Goal: Task Accomplishment & Management: Complete application form

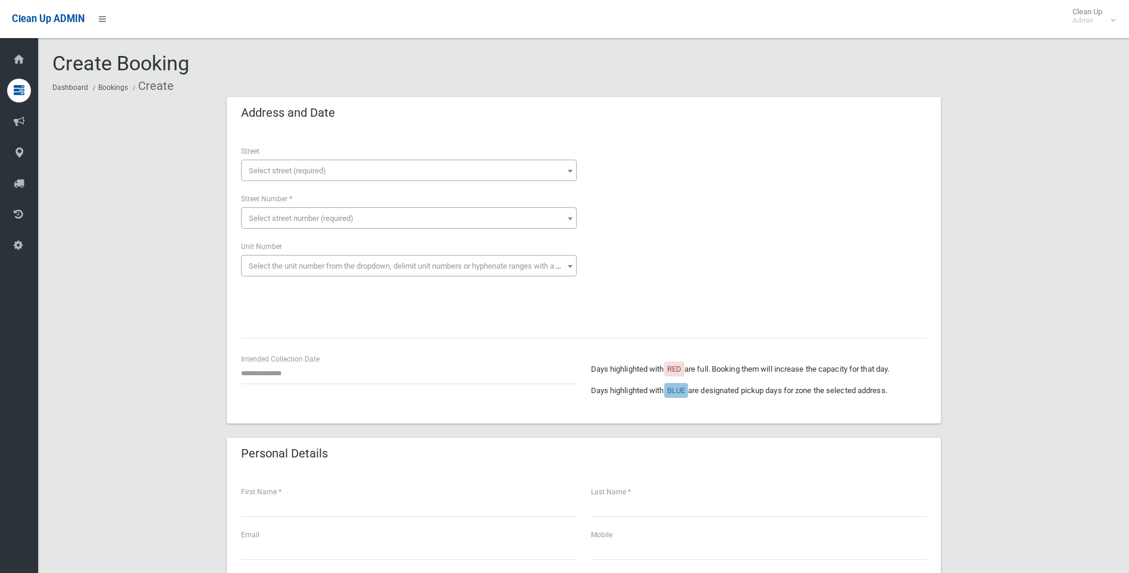
click at [264, 167] on span "Select street (required)" at bounding box center [287, 170] width 77 height 9
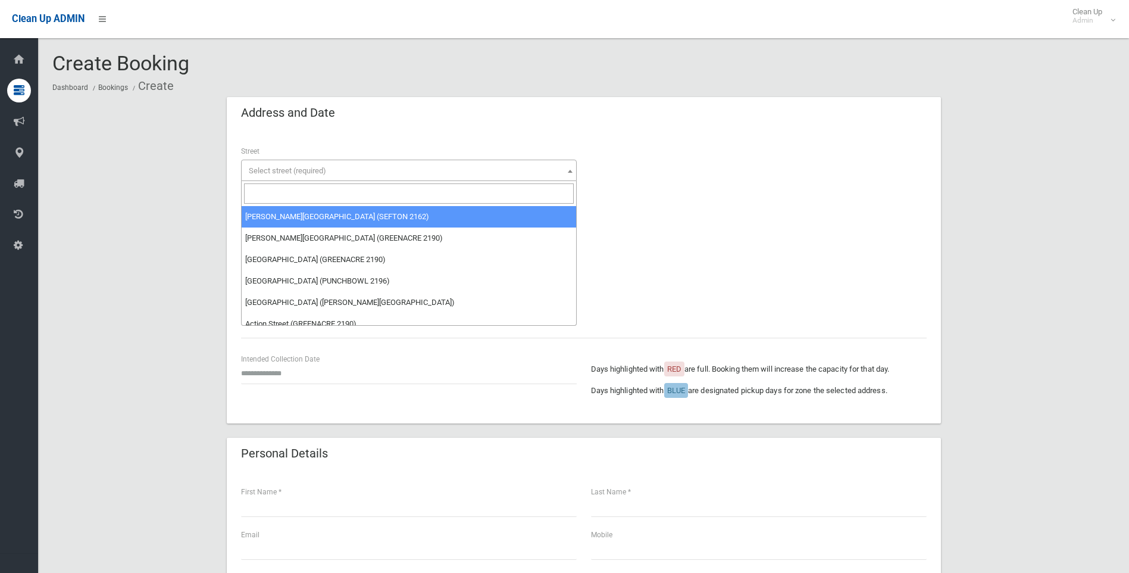
click at [257, 191] on input "search" at bounding box center [409, 193] width 330 height 20
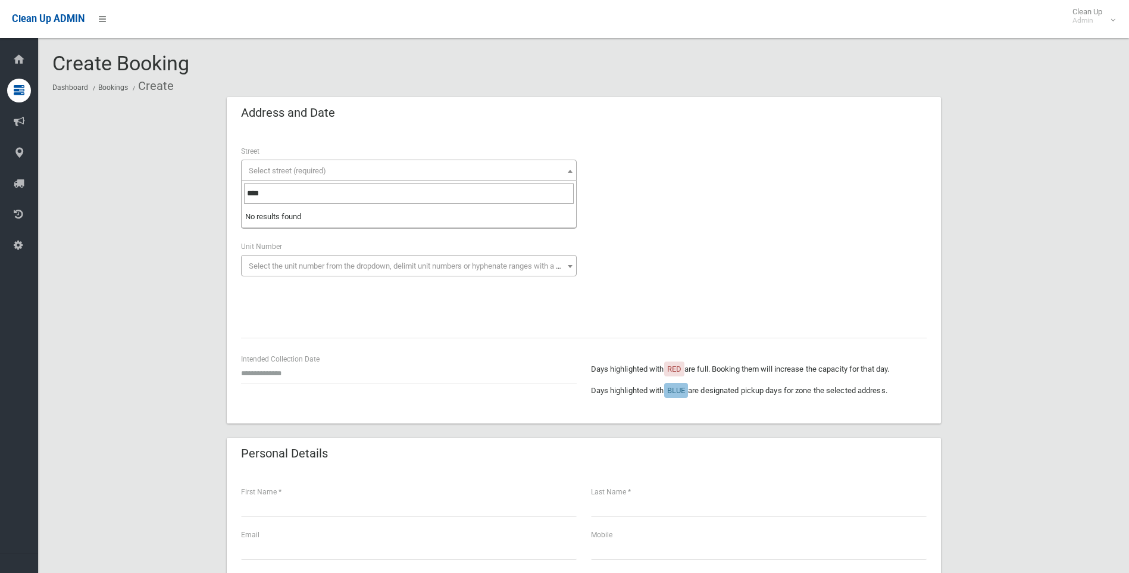
click at [292, 192] on input "****" at bounding box center [409, 193] width 330 height 20
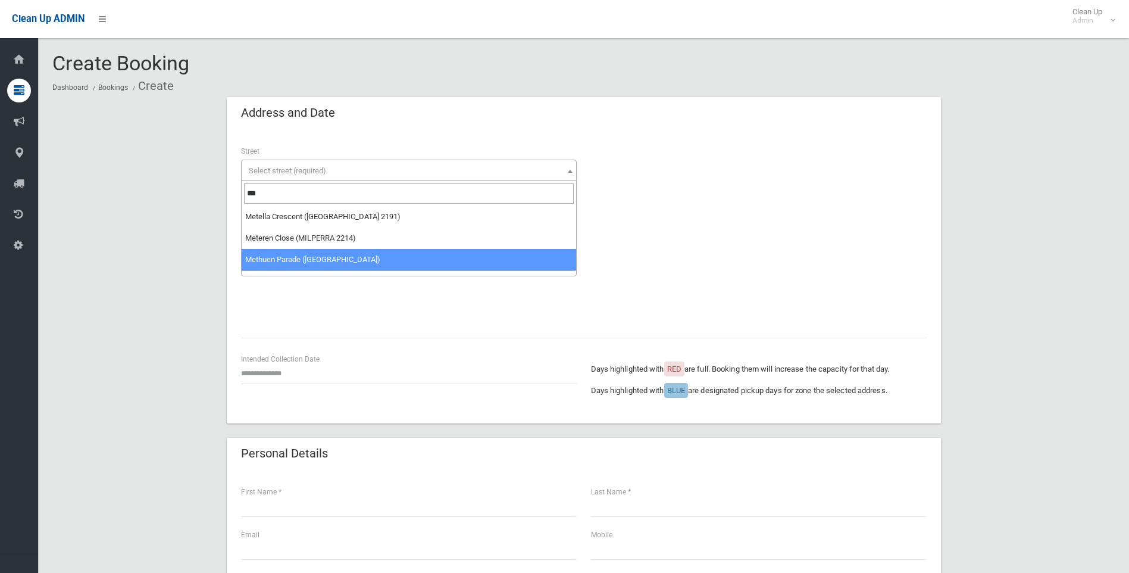
type input "***"
select select "**"
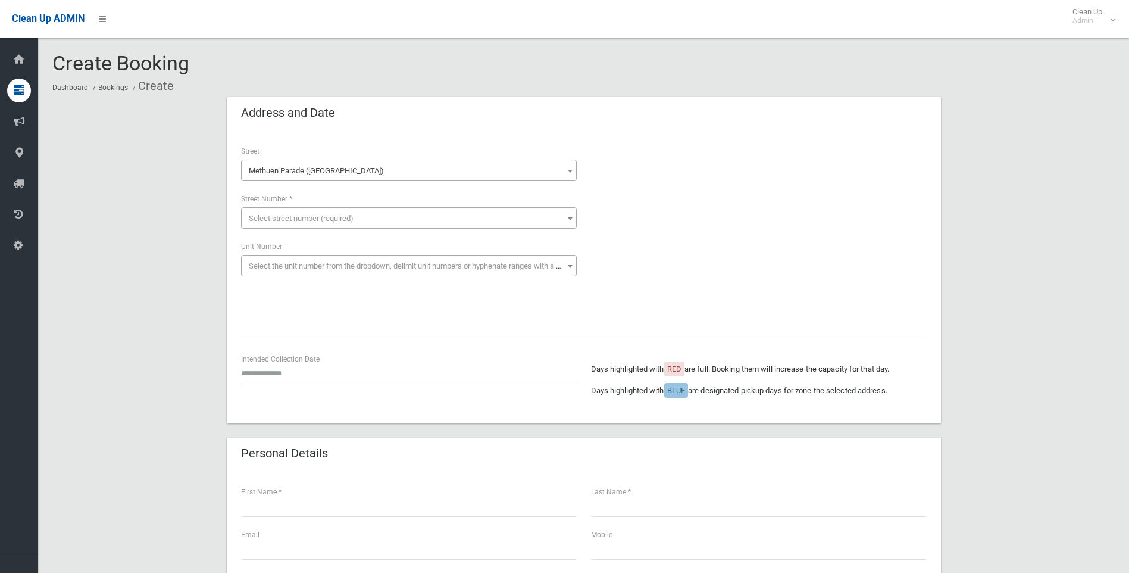
click at [271, 214] on span "Select street number (required)" at bounding box center [301, 218] width 105 height 9
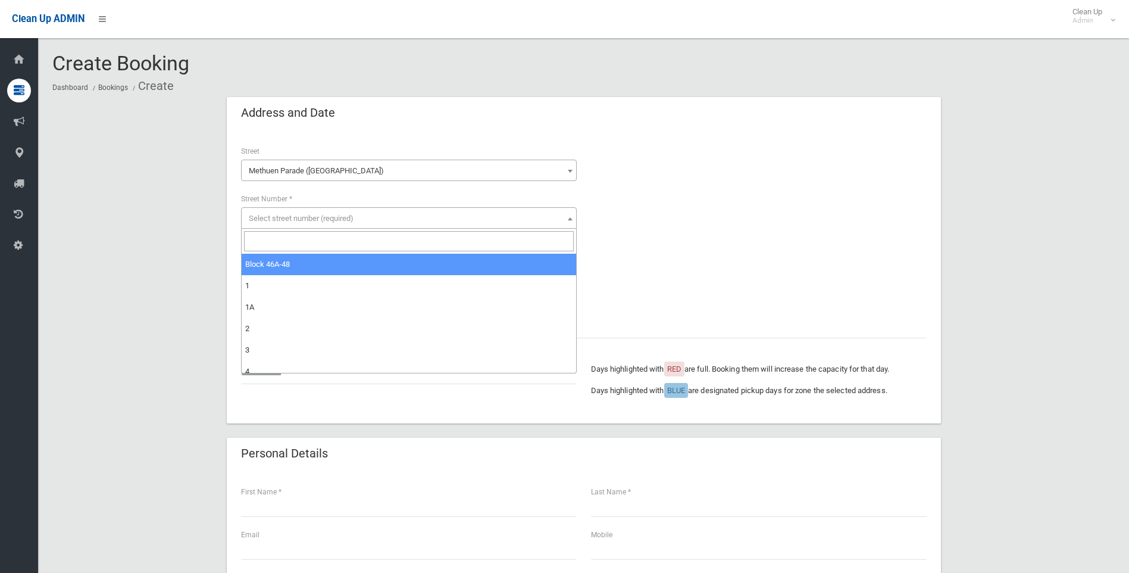
click at [263, 236] on input "search" at bounding box center [409, 241] width 330 height 20
type input "*"
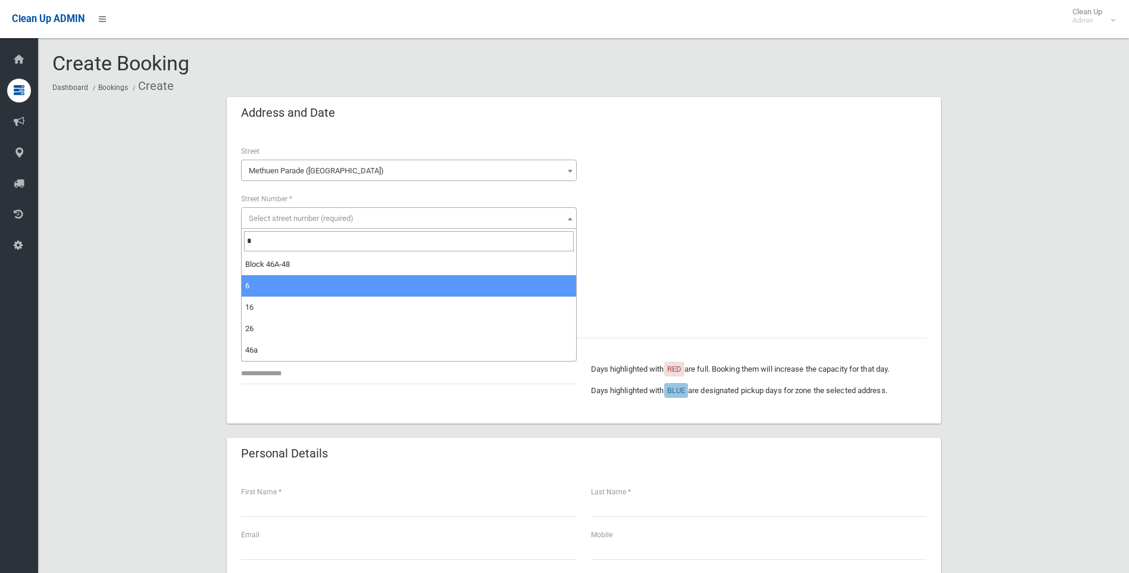
type input "*"
select select "*"
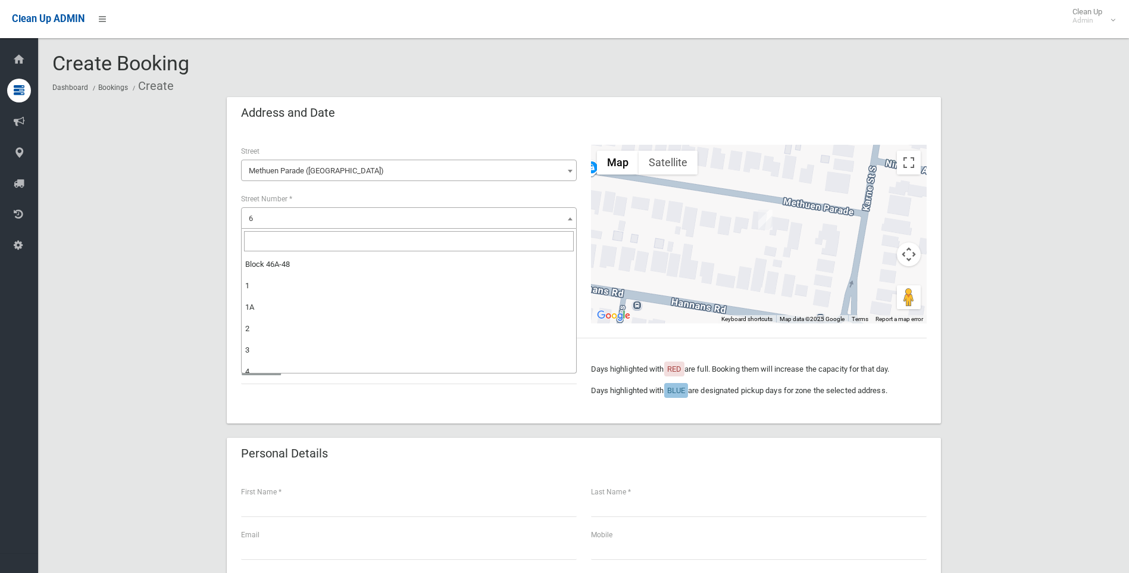
scroll to position [107, 0]
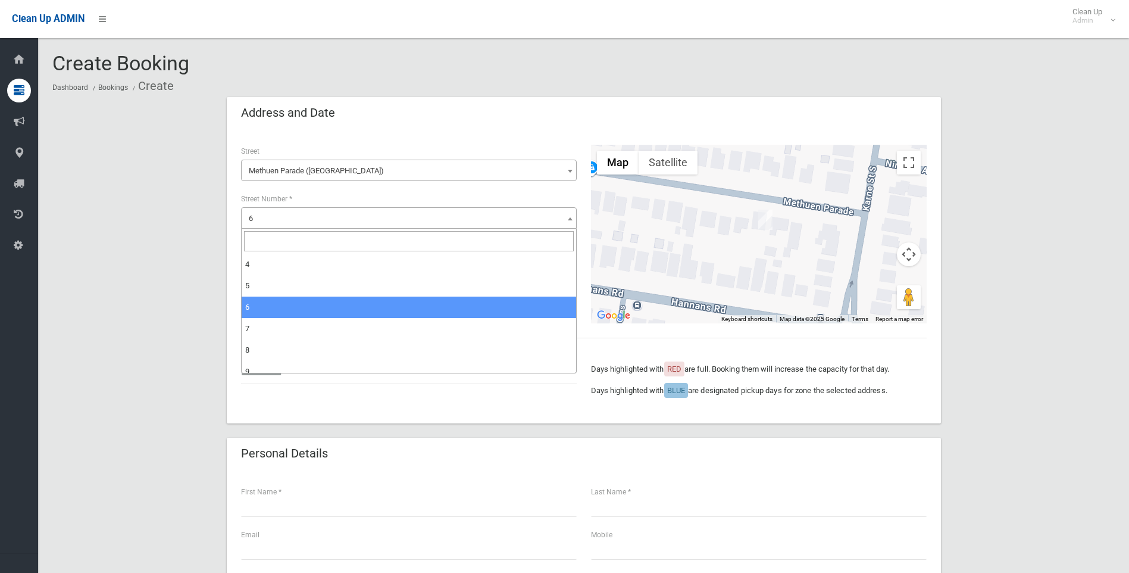
drag, startPoint x: 290, startPoint y: 212, endPoint x: 232, endPoint y: 216, distance: 57.9
click at [232, 216] on div "**********" at bounding box center [584, 276] width 714 height 293
click at [260, 240] on input "search" at bounding box center [409, 241] width 330 height 20
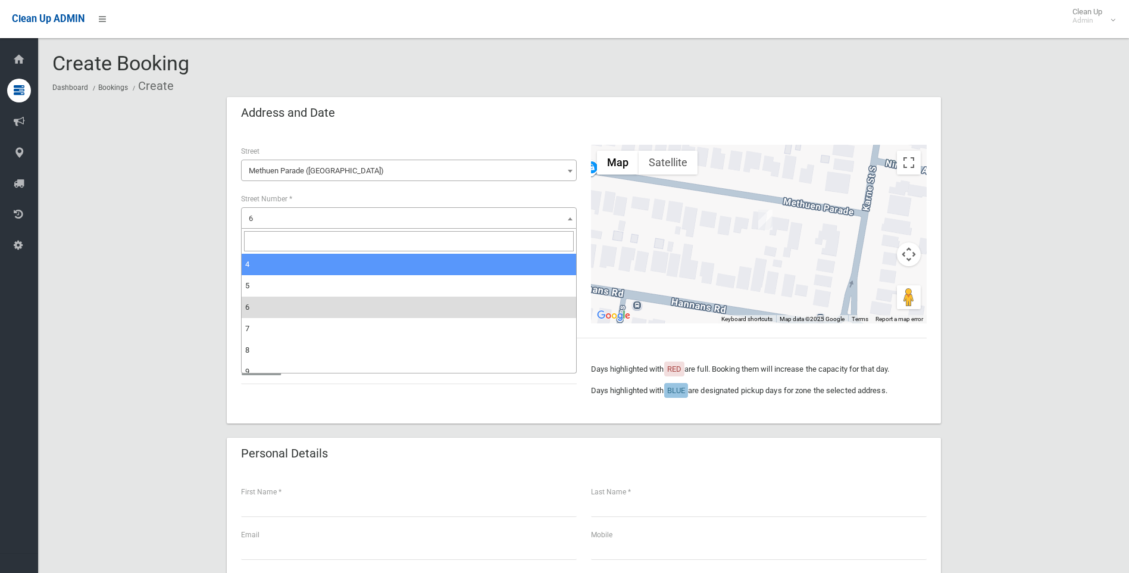
click at [386, 173] on span "Methuen Parade (RIVERWOOD 2210)" at bounding box center [409, 171] width 330 height 17
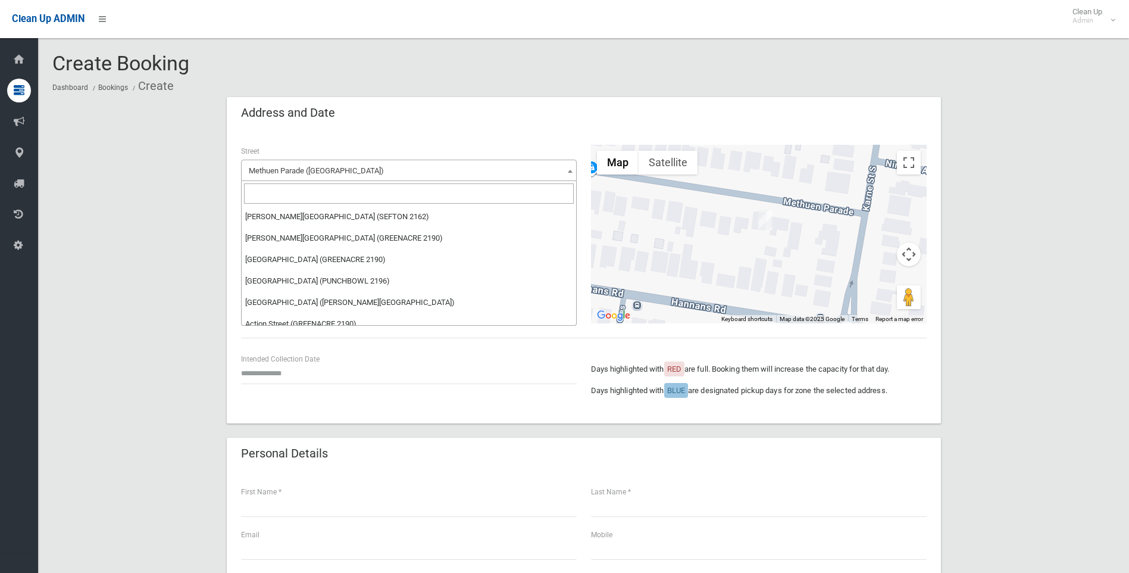
scroll to position [30583, 0]
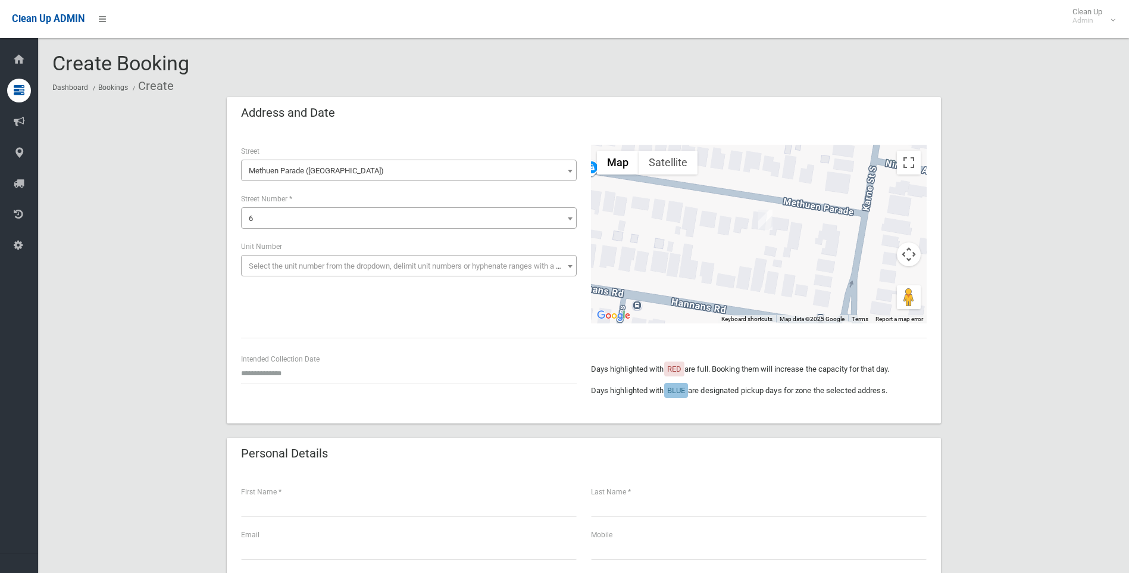
click at [385, 167] on span "Methuen Parade (RIVERWOOD 2210)" at bounding box center [409, 171] width 330 height 17
click at [382, 163] on span "Methuen Parade (RIVERWOOD 2210)" at bounding box center [409, 171] width 330 height 17
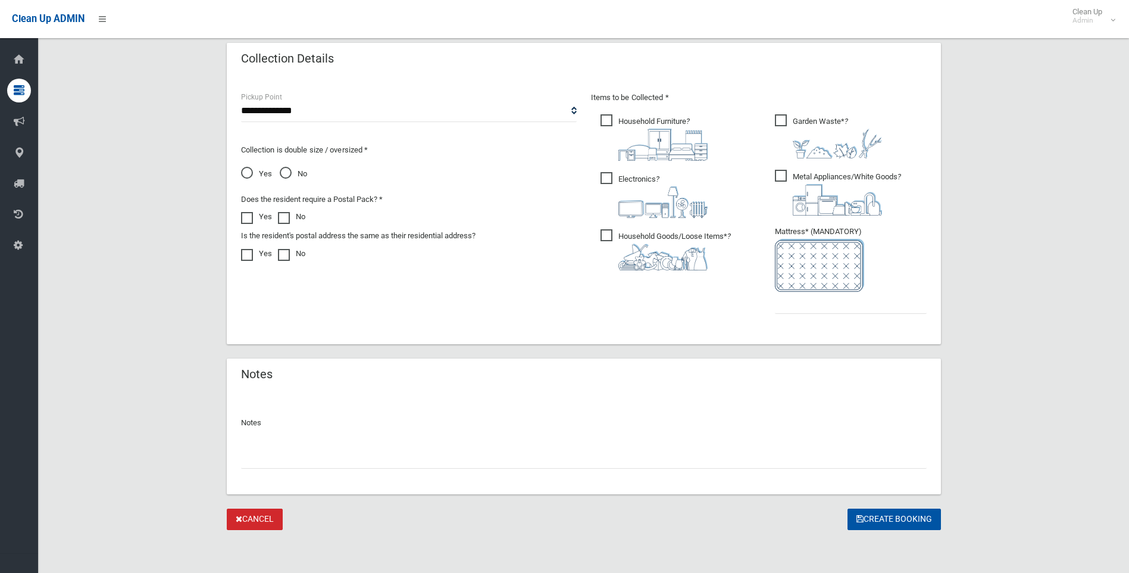
scroll to position [0, 0]
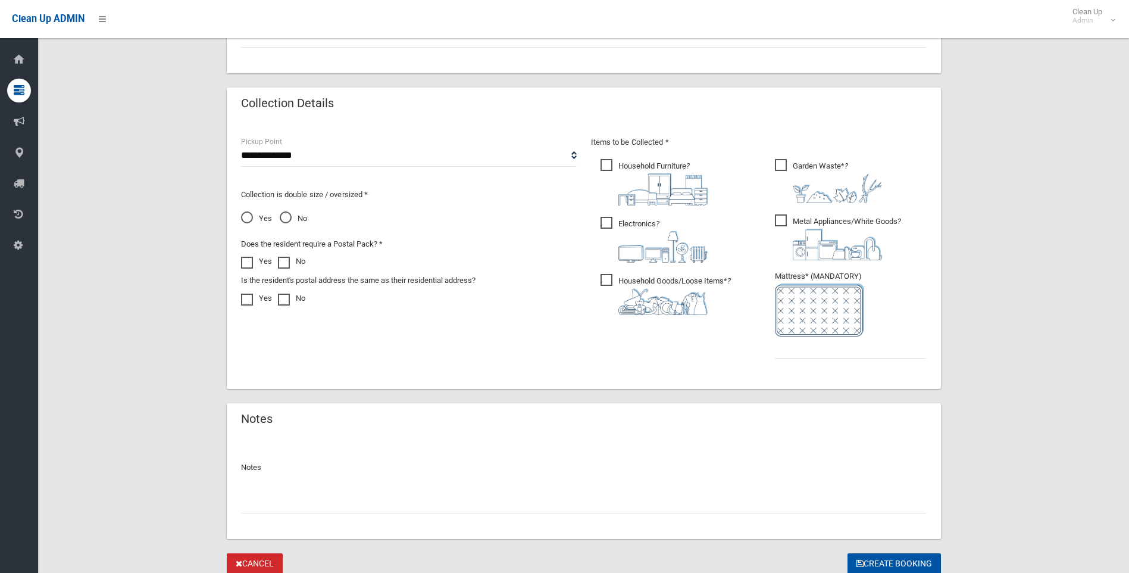
scroll to position [599, 0]
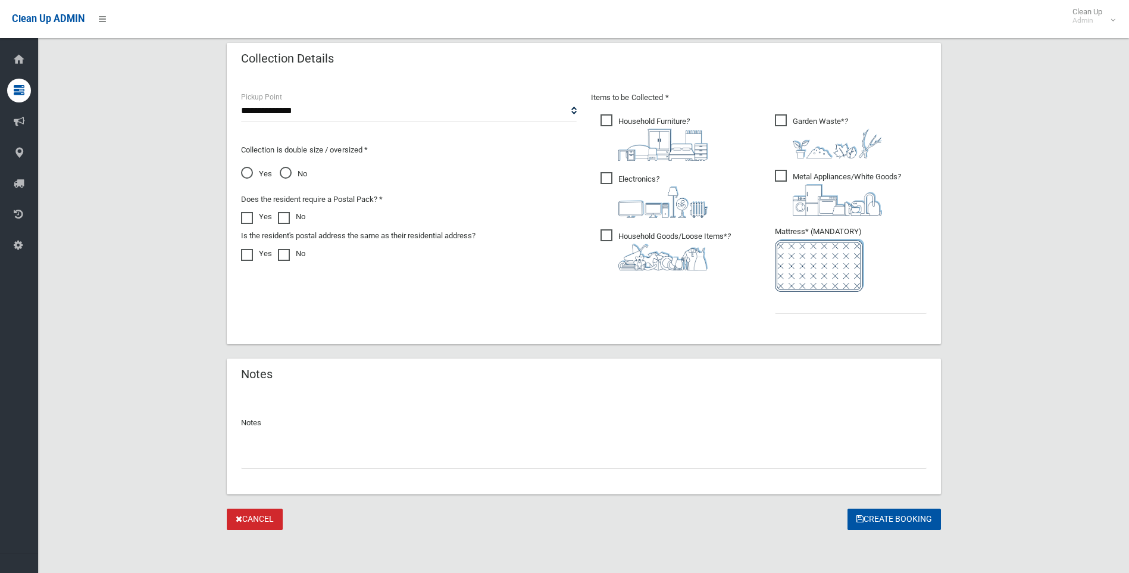
click at [255, 516] on link "Cancel" at bounding box center [255, 519] width 56 height 22
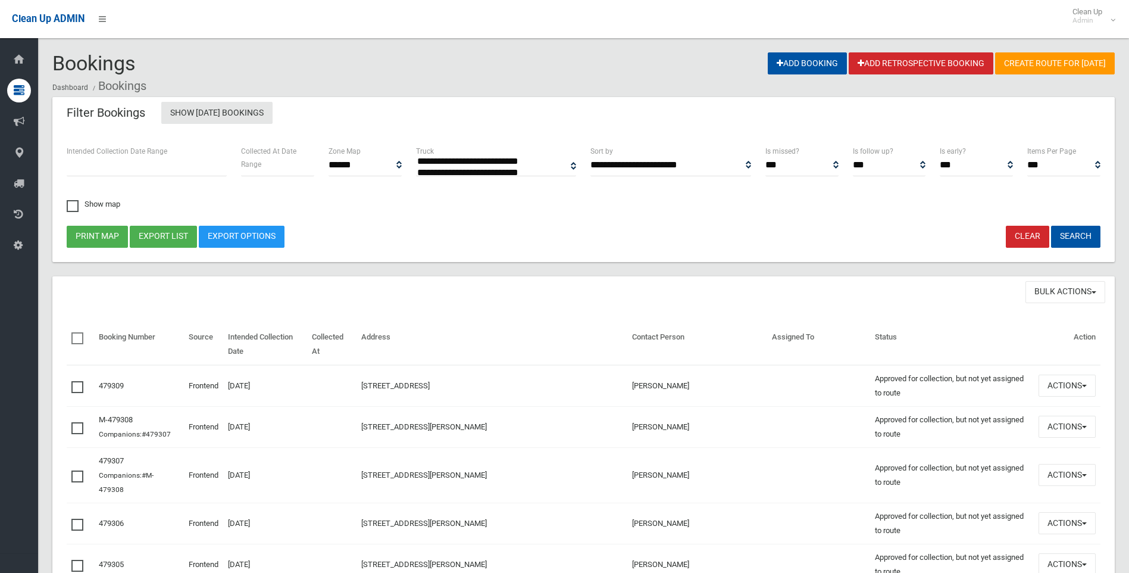
select select
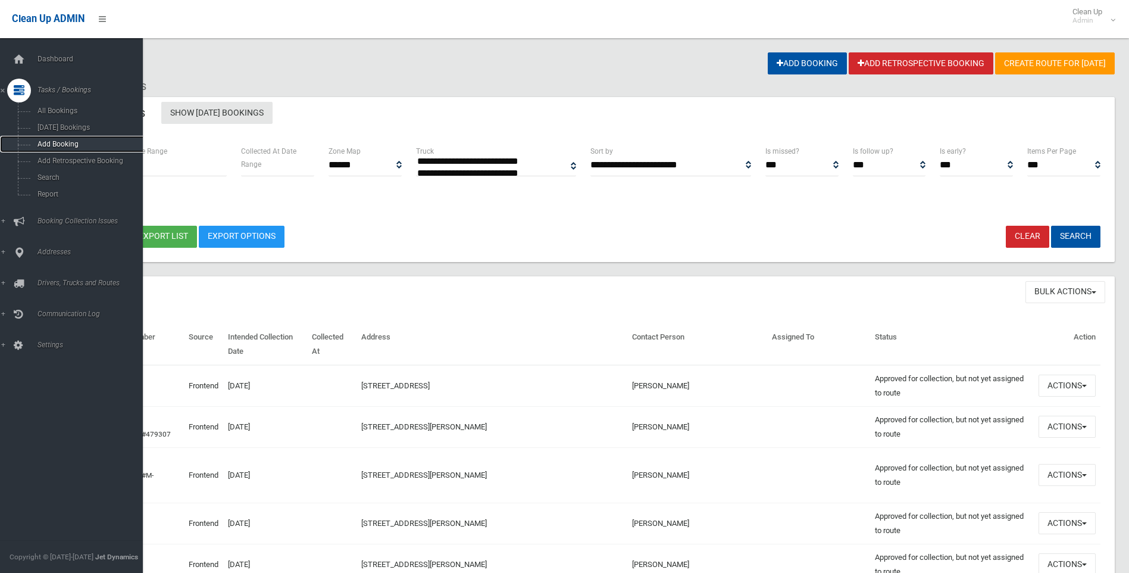
click at [48, 142] on span "Add Booking" at bounding box center [88, 144] width 108 height 8
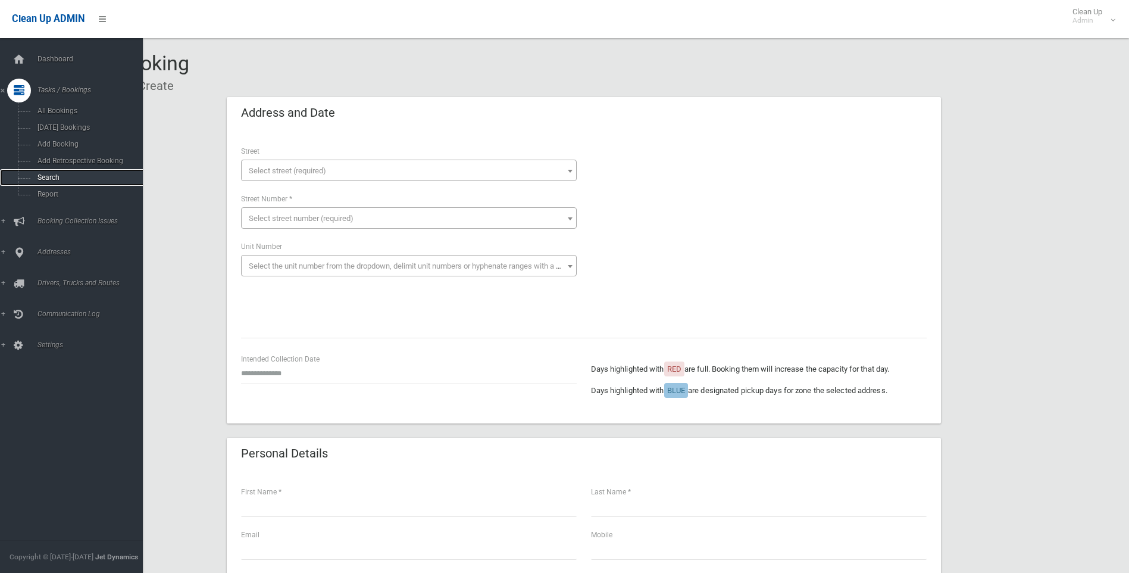
click at [56, 175] on span "Search" at bounding box center [88, 177] width 108 height 8
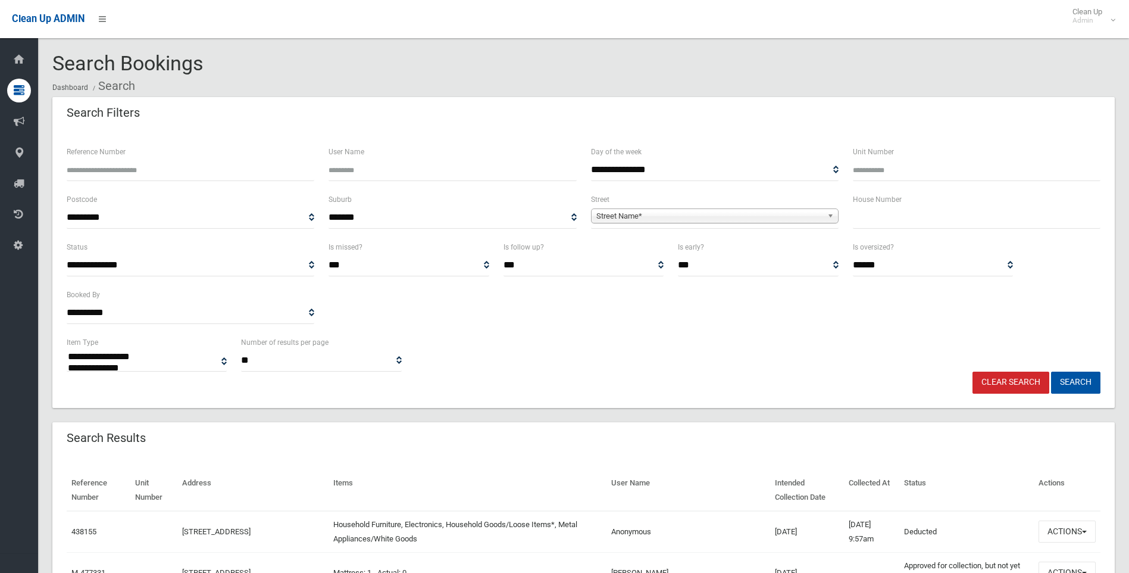
select select
click at [887, 220] on input "text" at bounding box center [977, 218] width 248 height 22
type input "*****"
click at [746, 214] on span "Street Name*" at bounding box center [710, 216] width 226 height 14
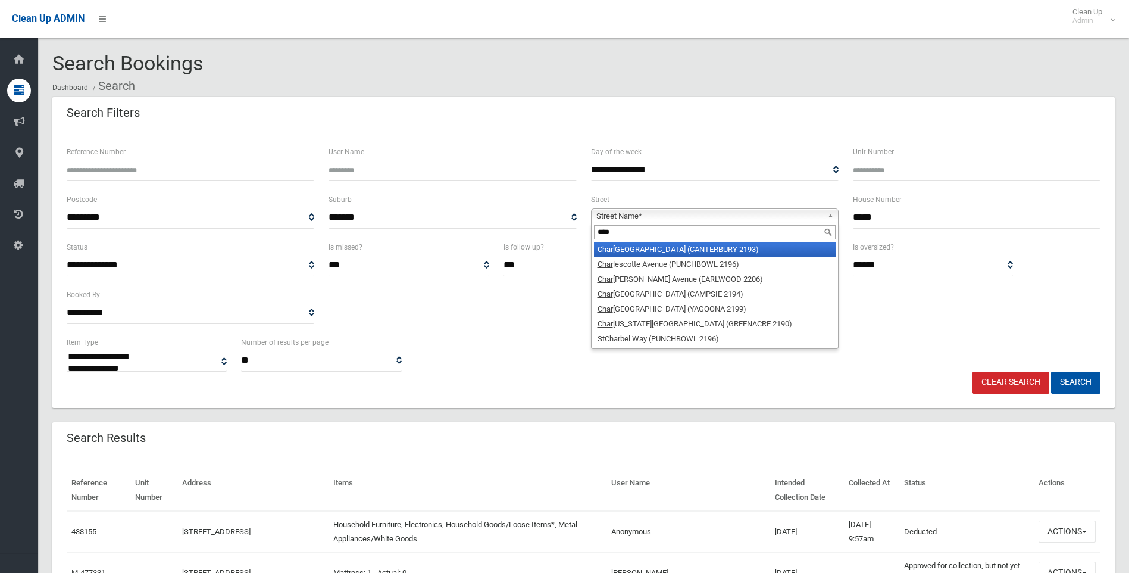
type input "****"
click at [730, 247] on li "Char les Street (CANTERBURY 2193)" at bounding box center [715, 249] width 242 height 15
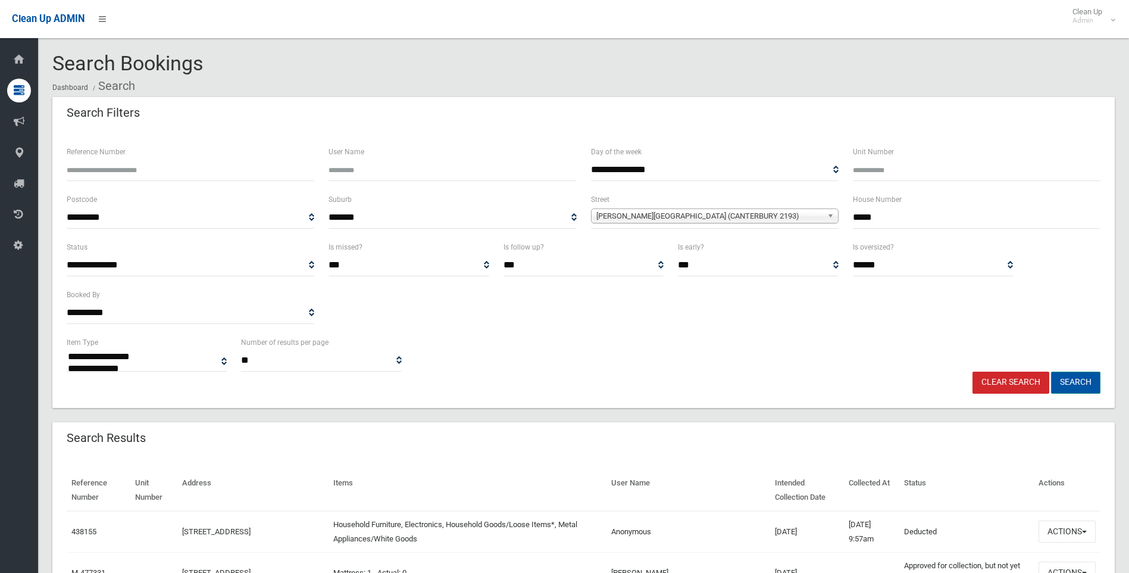
click at [1070, 381] on button "Search" at bounding box center [1075, 382] width 49 height 22
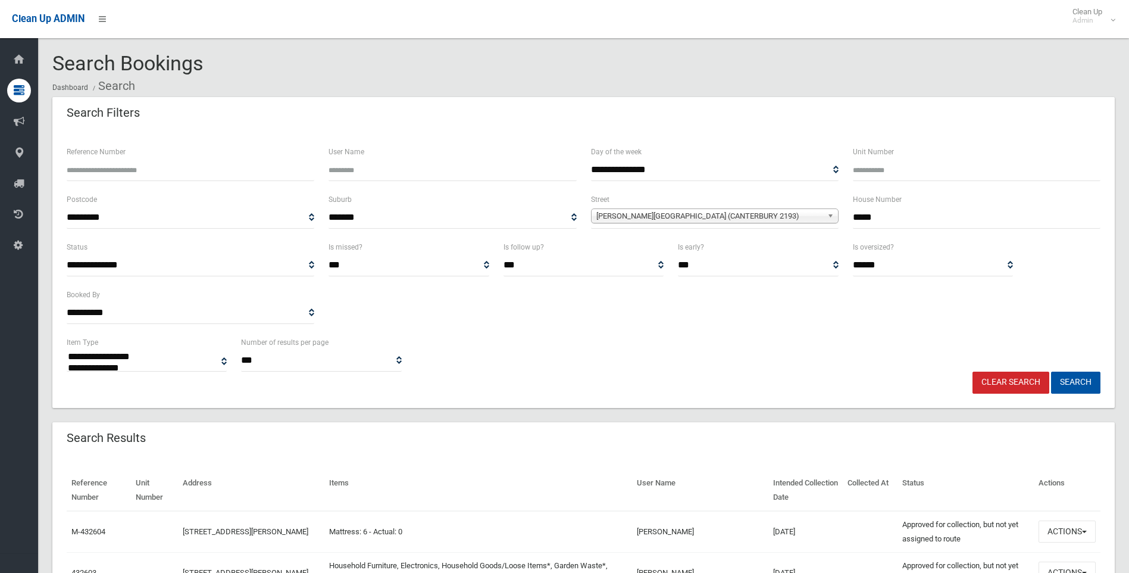
select select
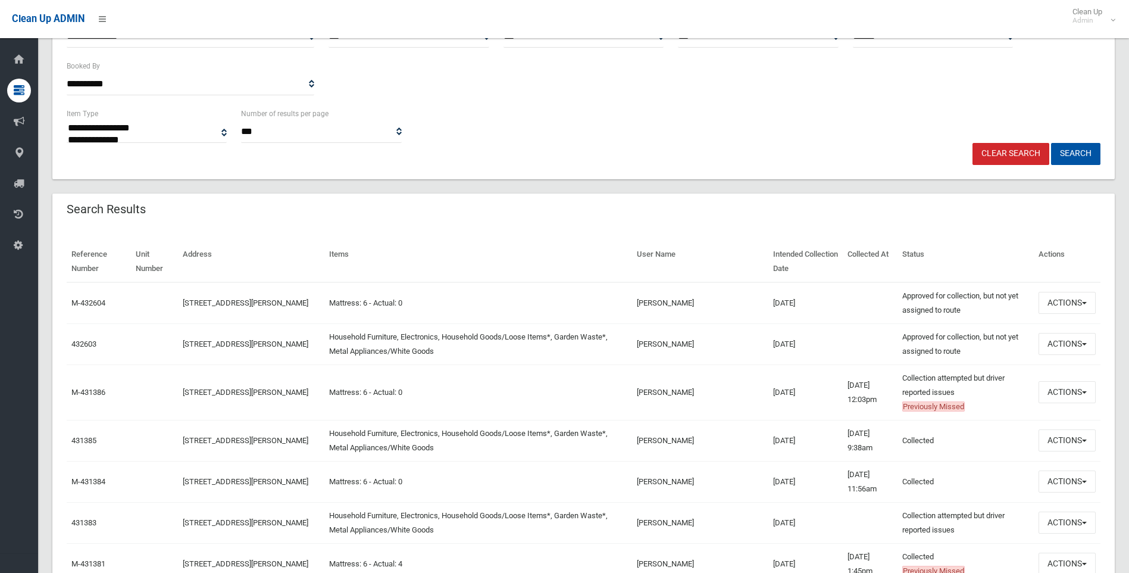
scroll to position [234, 0]
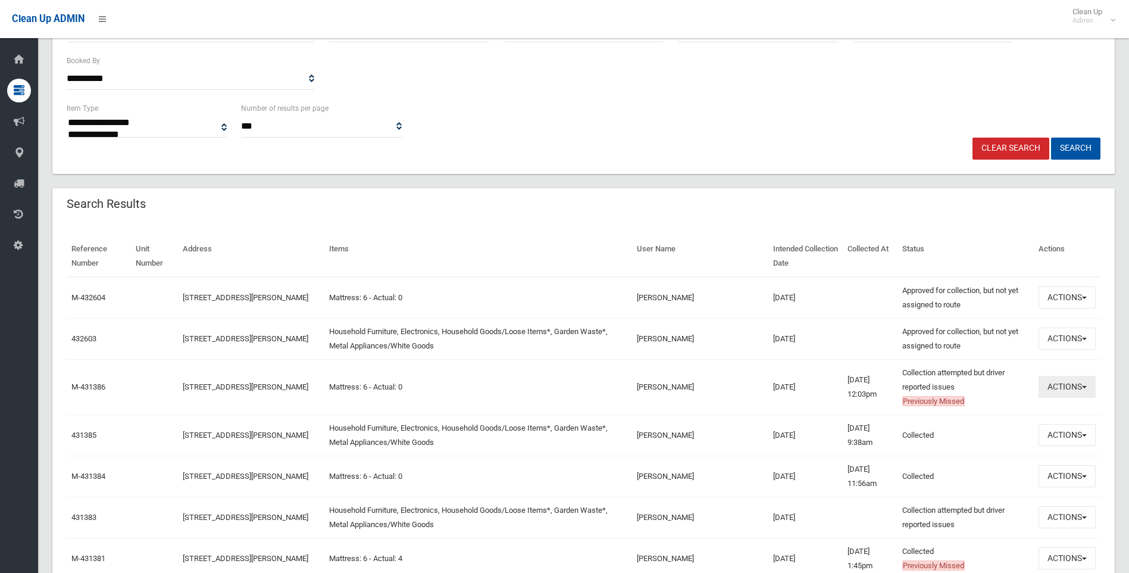
click at [1063, 388] on button "Actions" at bounding box center [1067, 387] width 57 height 22
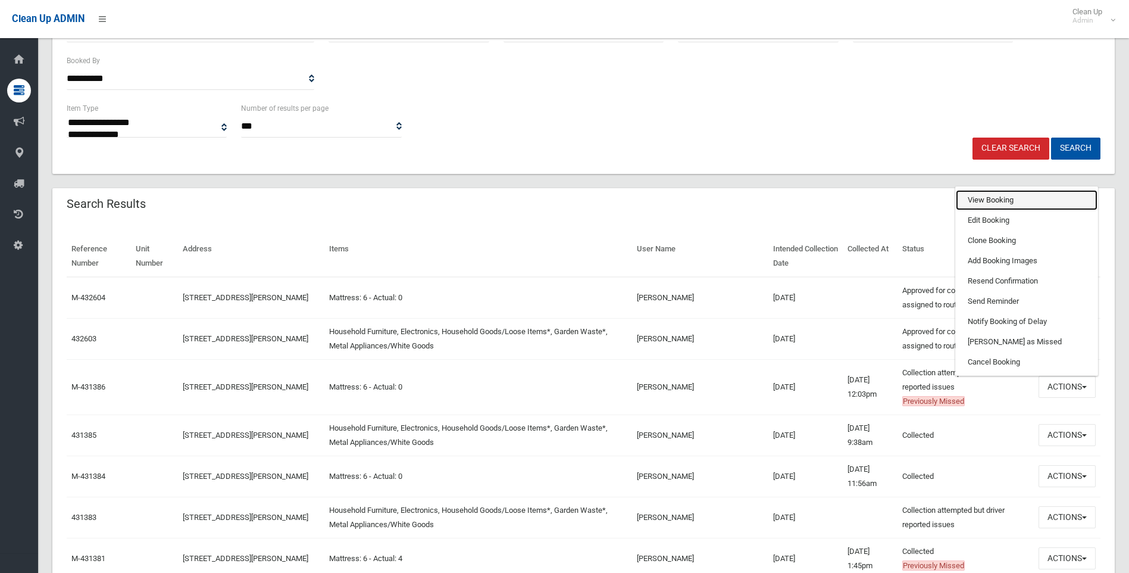
click at [989, 198] on link "View Booking" at bounding box center [1027, 200] width 142 height 20
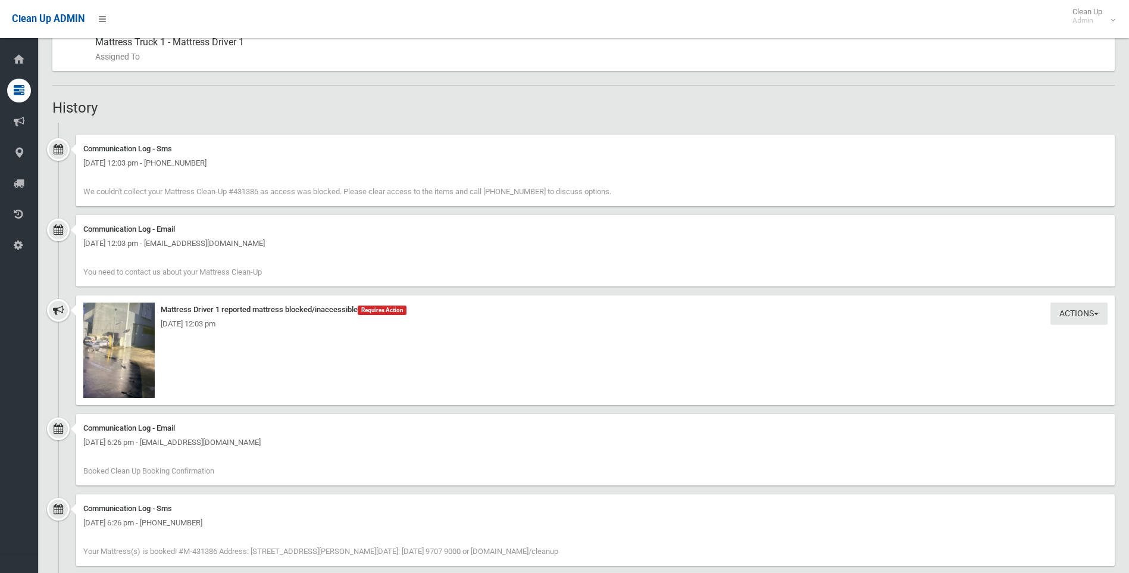
scroll to position [686, 0]
click at [95, 357] on img at bounding box center [118, 346] width 71 height 95
click at [105, 352] on img at bounding box center [118, 346] width 71 height 95
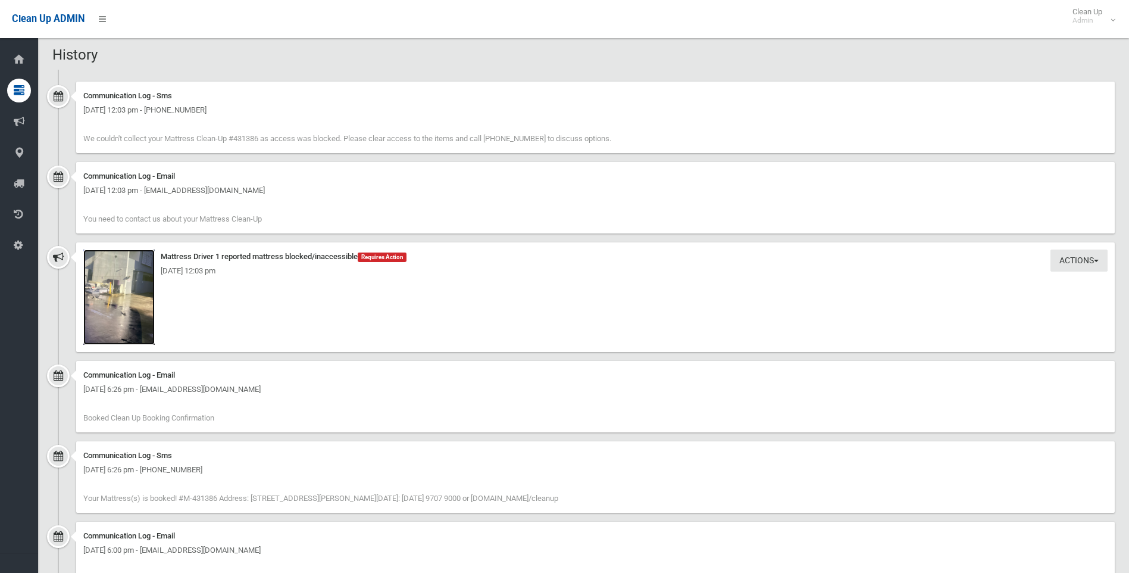
scroll to position [755, 0]
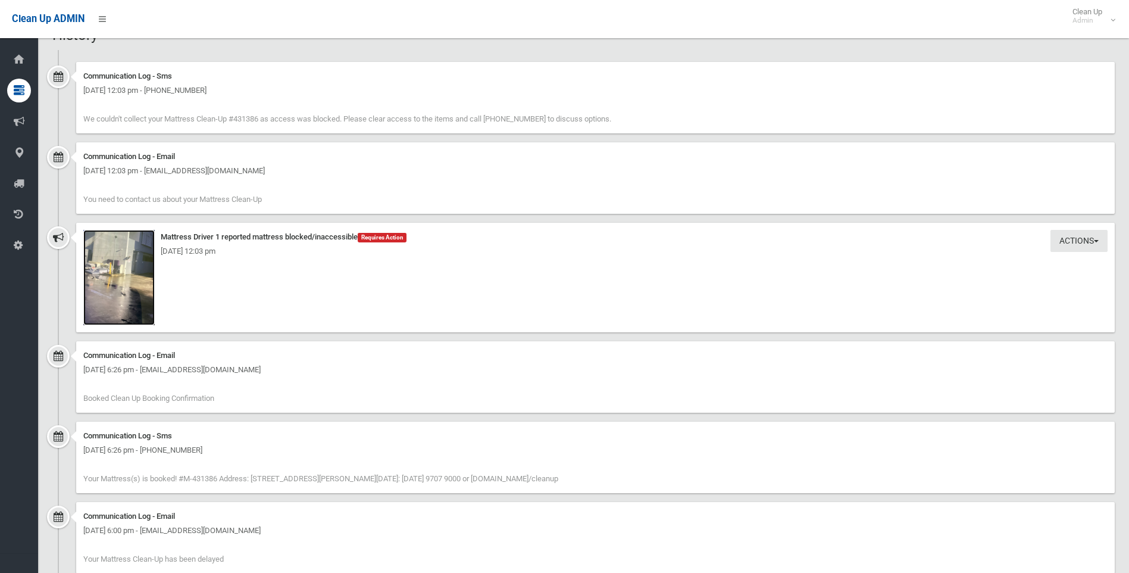
click at [102, 298] on img at bounding box center [118, 277] width 71 height 95
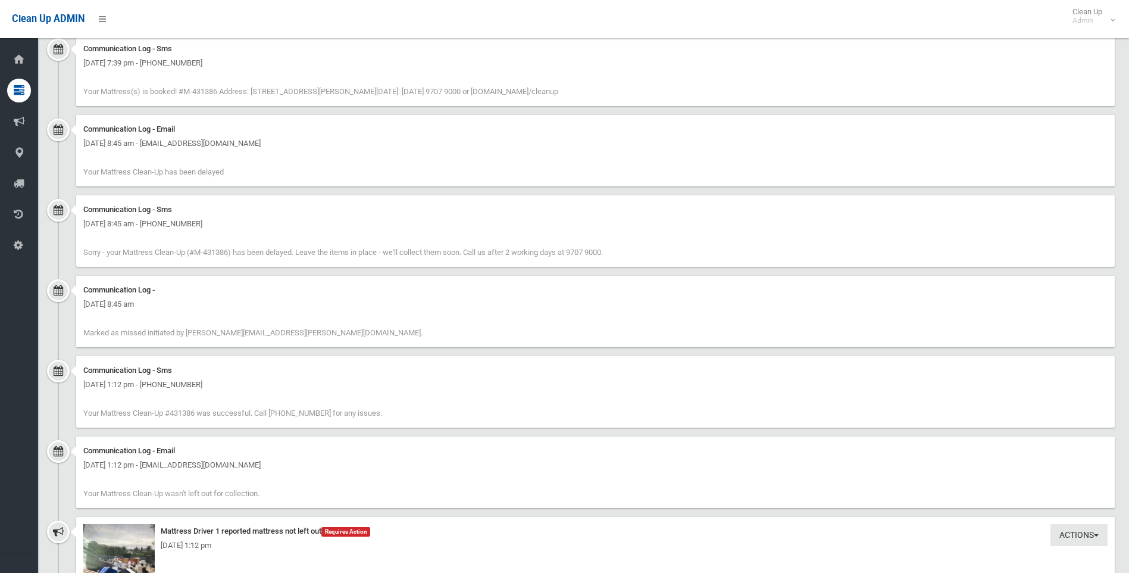
scroll to position [1988, 0]
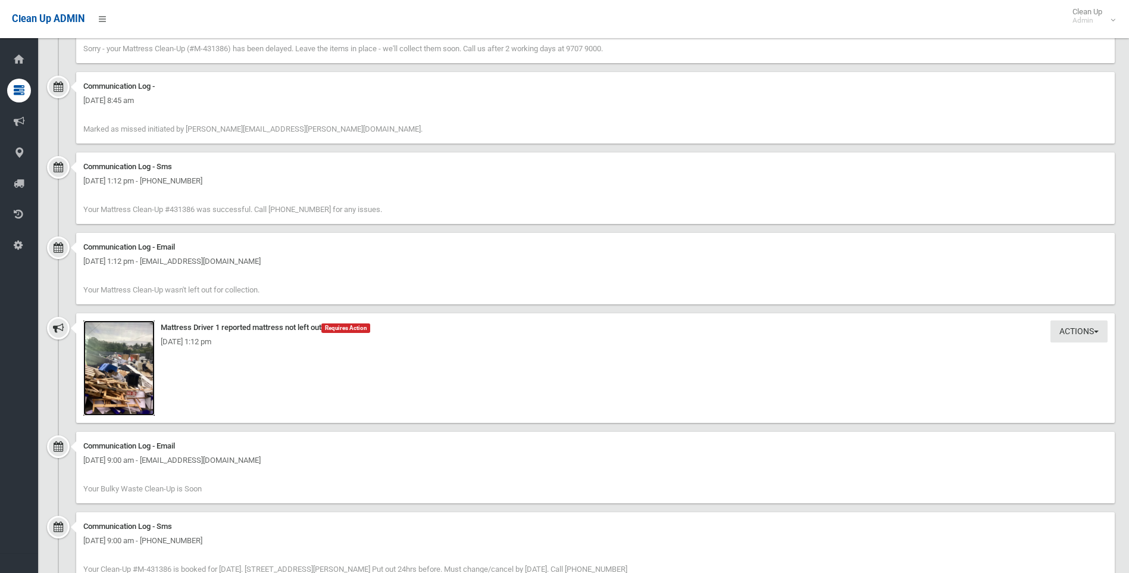
click at [126, 376] on img at bounding box center [118, 367] width 71 height 95
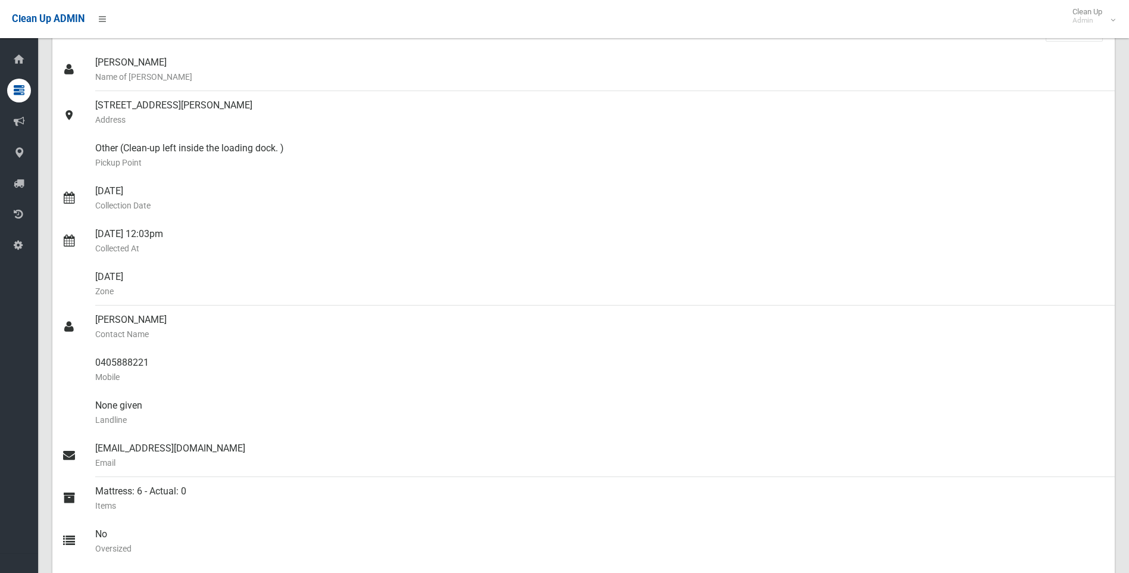
scroll to position [115, 0]
